Goal: Task Accomplishment & Management: Use online tool/utility

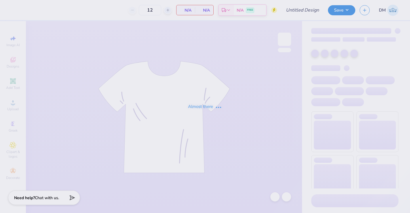
type input "DKA Fall 2025"
type input "50"
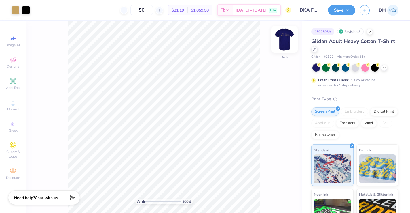
click at [285, 38] on img at bounding box center [284, 39] width 23 height 23
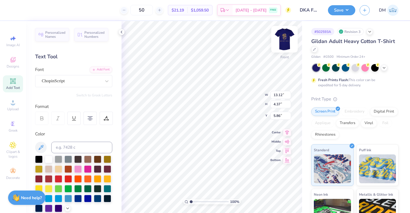
type input "5.87"
type textarea "[GEOGRAPHIC_DATA]"
type input "7.68"
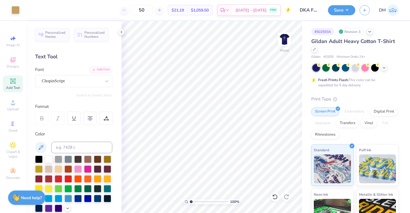
click at [16, 84] on div "Add Text" at bounding box center [13, 83] width 20 height 17
type textarea "Beta Chapter"
click at [84, 87] on div "Personalized Names Personalized Numbers Text Tool Add Font Font Super Dream Swi…" at bounding box center [74, 117] width 96 height 192
click at [86, 80] on div "Super Dream" at bounding box center [71, 80] width 61 height 9
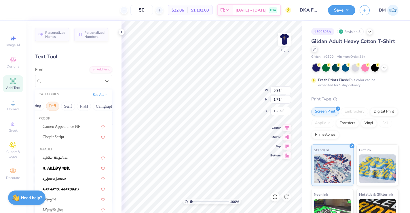
scroll to position [0, 56]
click at [61, 138] on span "ChopinScript" at bounding box center [54, 137] width 22 height 6
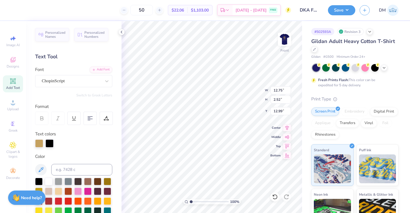
type input "12.59"
type input "2.49"
type input "13.02"
type input "8.15"
type input "1.61"
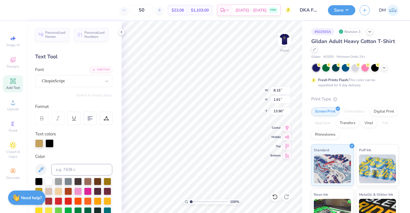
type input "10.33"
type input "6.10"
type input "8.81"
type input "1.74"
type input "8.95"
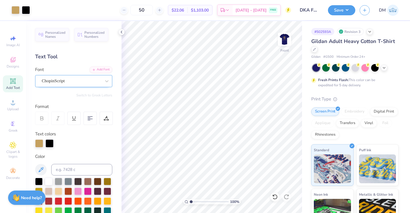
click at [75, 80] on div "ChopinScript" at bounding box center [71, 80] width 61 height 9
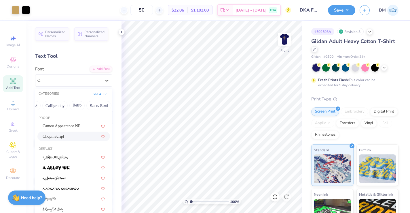
scroll to position [0, 89]
click at [59, 107] on button "Calligraphy" at bounding box center [53, 105] width 25 height 9
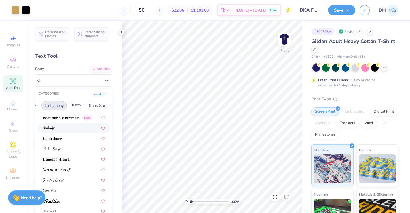
scroll to position [93, 0]
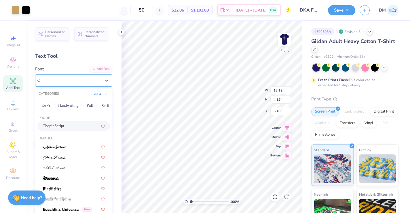
click at [83, 80] on div "ChopinScript" at bounding box center [71, 80] width 61 height 9
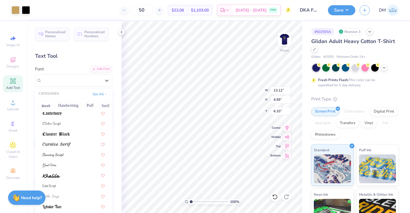
scroll to position [119, 0]
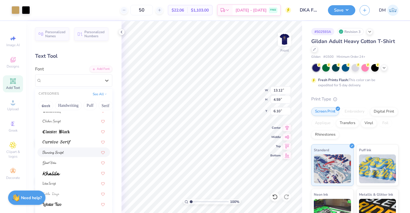
click at [66, 152] on div at bounding box center [74, 152] width 62 height 6
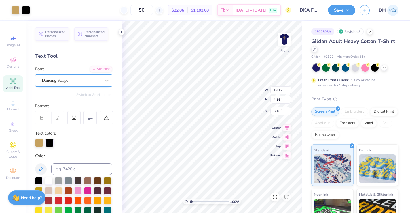
click at [90, 80] on div "Dancing Script" at bounding box center [71, 80] width 61 height 9
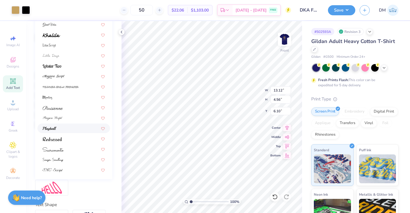
scroll to position [152, 0]
click at [68, 170] on div at bounding box center [74, 169] width 62 height 6
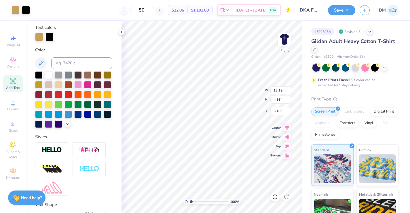
type input "4.40"
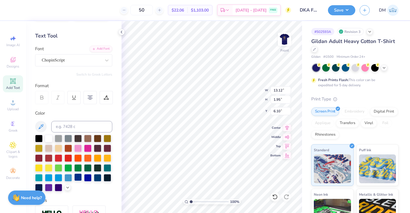
scroll to position [20, 0]
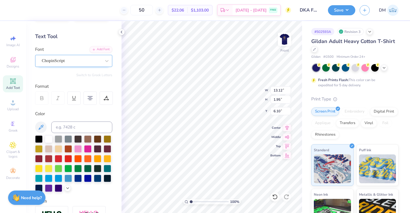
click at [70, 63] on div "ChopinScript" at bounding box center [71, 60] width 61 height 9
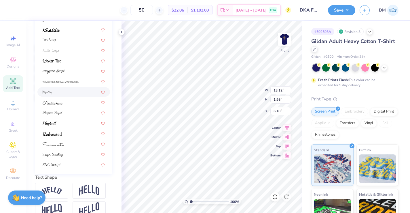
scroll to position [114, 0]
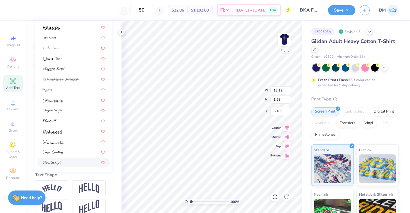
click at [61, 164] on div "SNC Script" at bounding box center [74, 162] width 62 height 6
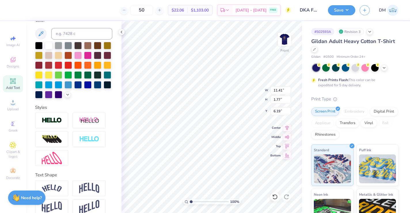
type input "11.41"
type input "1.77"
type input "6.19"
type input "12.67"
type input "4.79"
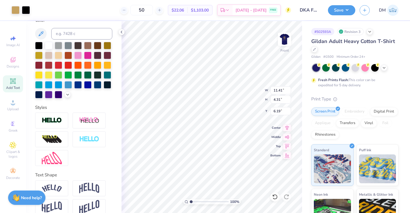
type input "5.72"
